Goal: Register for event/course

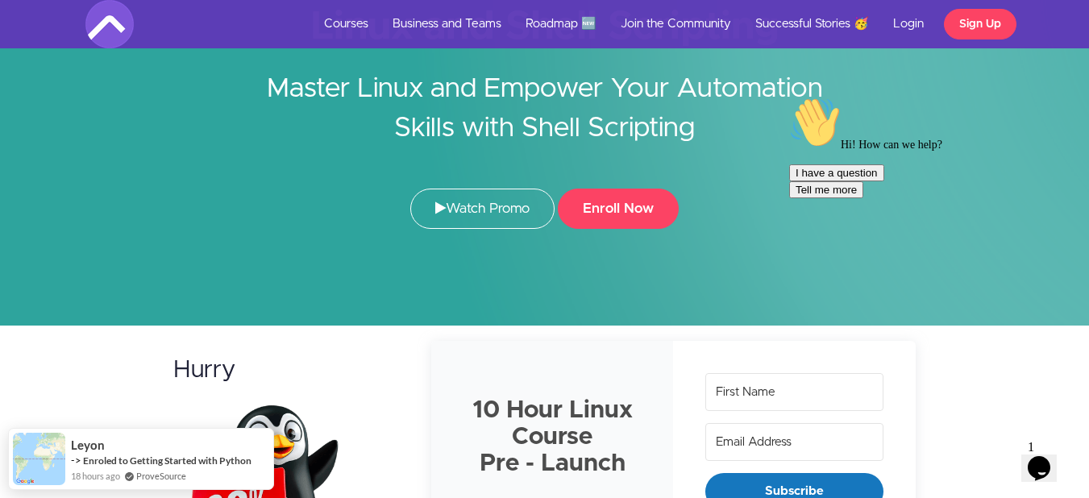
scroll to position [118, 0]
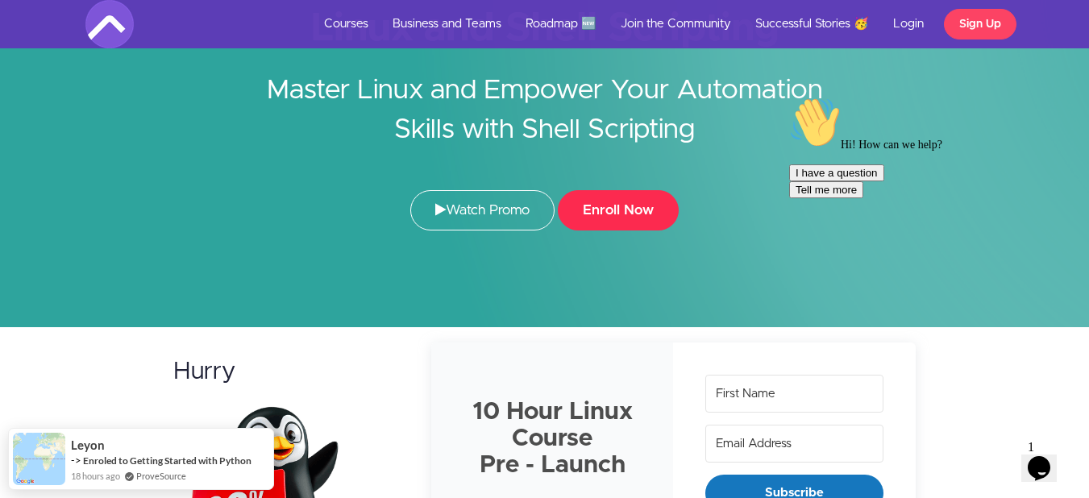
click at [607, 209] on button "Enroll Now" at bounding box center [618, 210] width 121 height 40
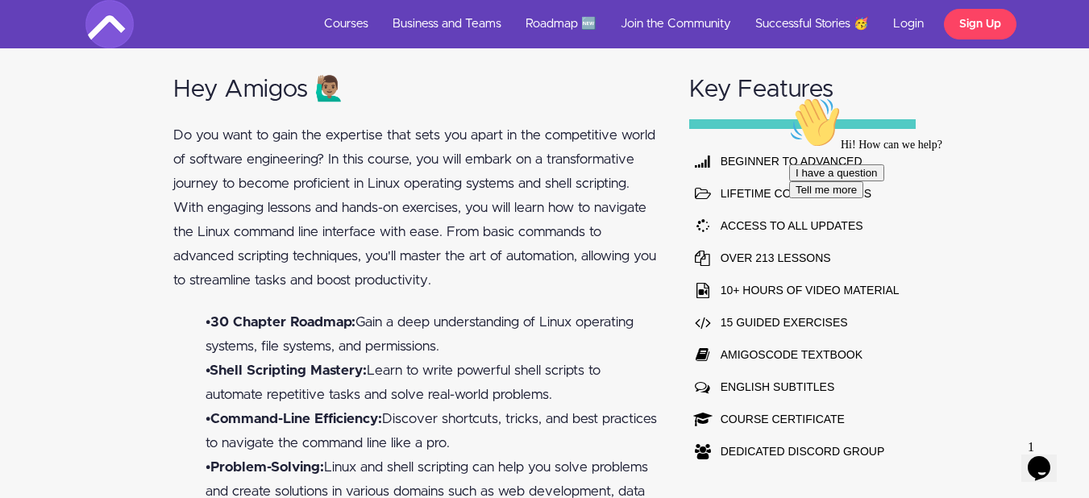
scroll to position [767, 0]
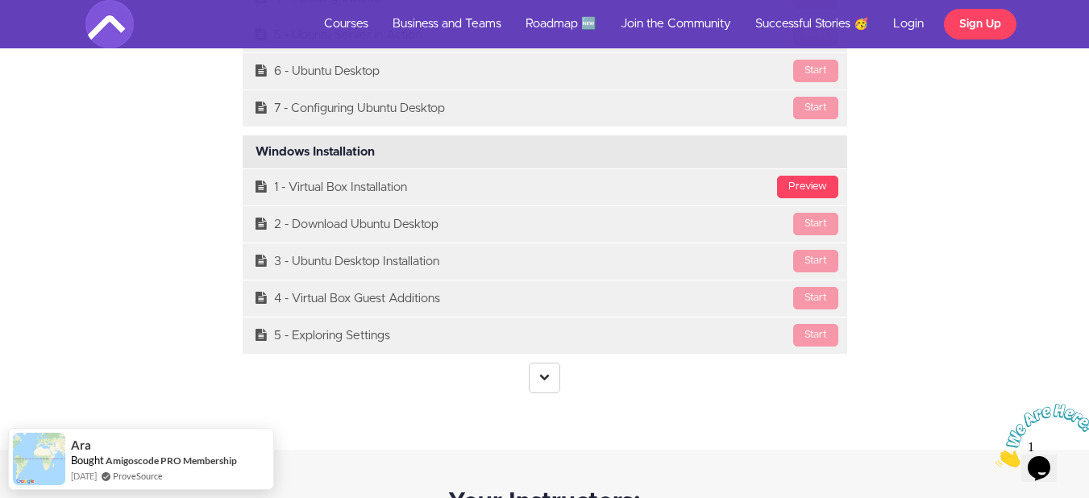
scroll to position [3977, 0]
click at [546, 375] on icon at bounding box center [544, 376] width 10 height 10
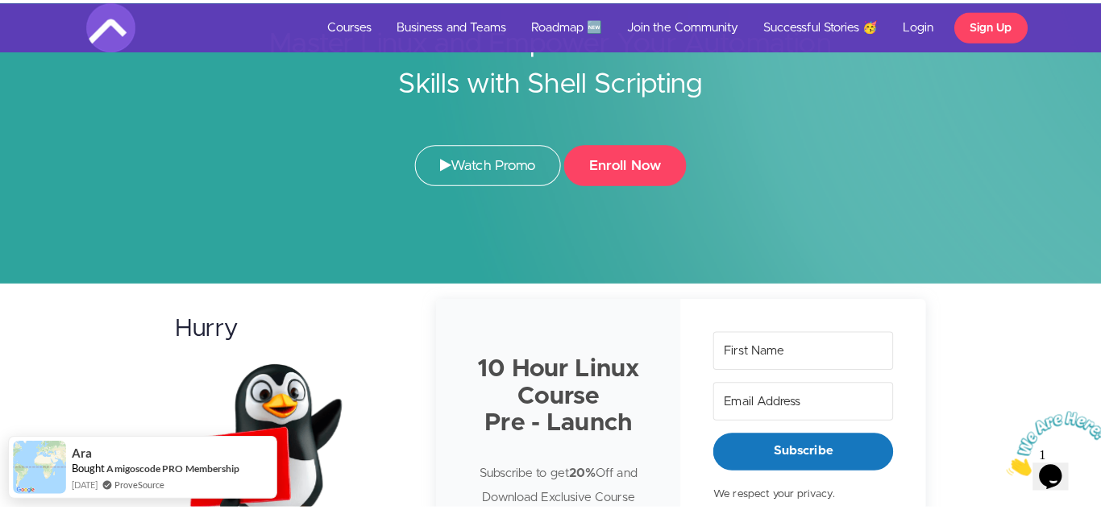
scroll to position [0, 0]
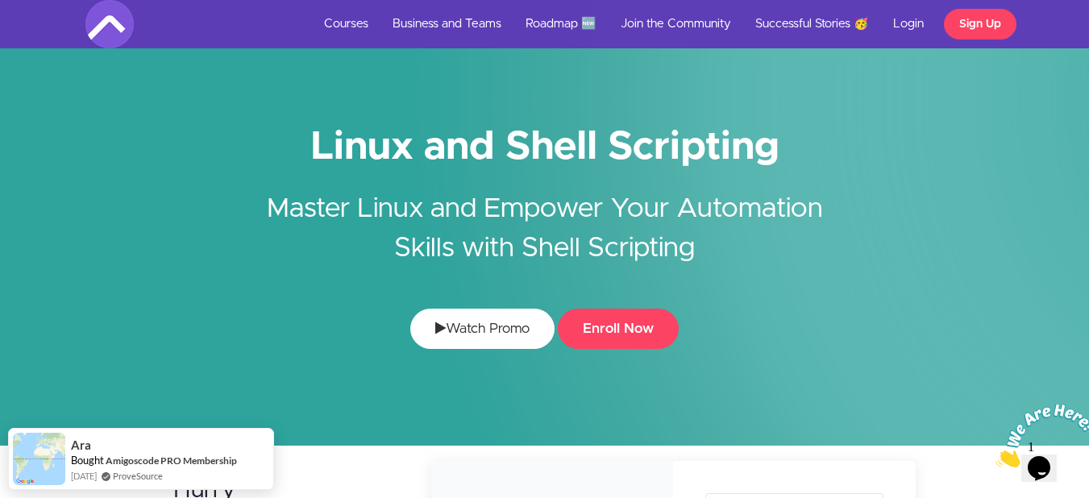
click at [475, 333] on link "Watch Promo" at bounding box center [482, 329] width 144 height 40
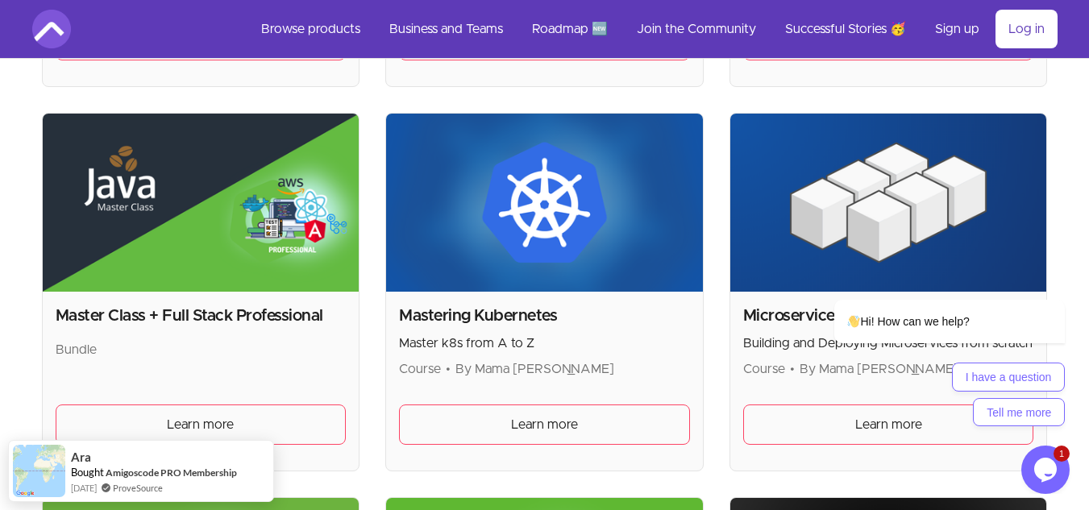
scroll to position [2725, 0]
